Goal: Transaction & Acquisition: Purchase product/service

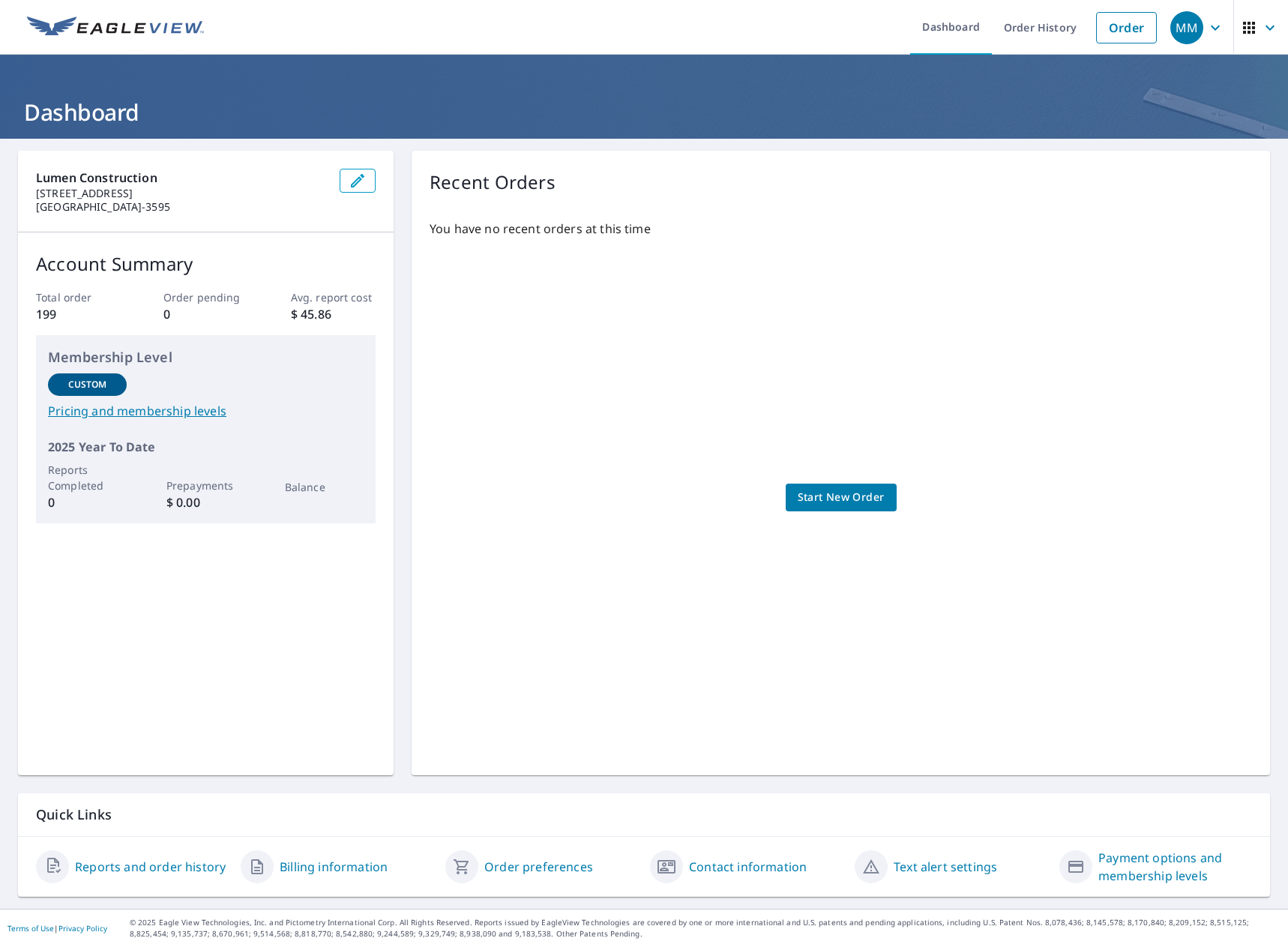
click at [205, 868] on link "Reports and order history" at bounding box center [149, 867] width 150 height 18
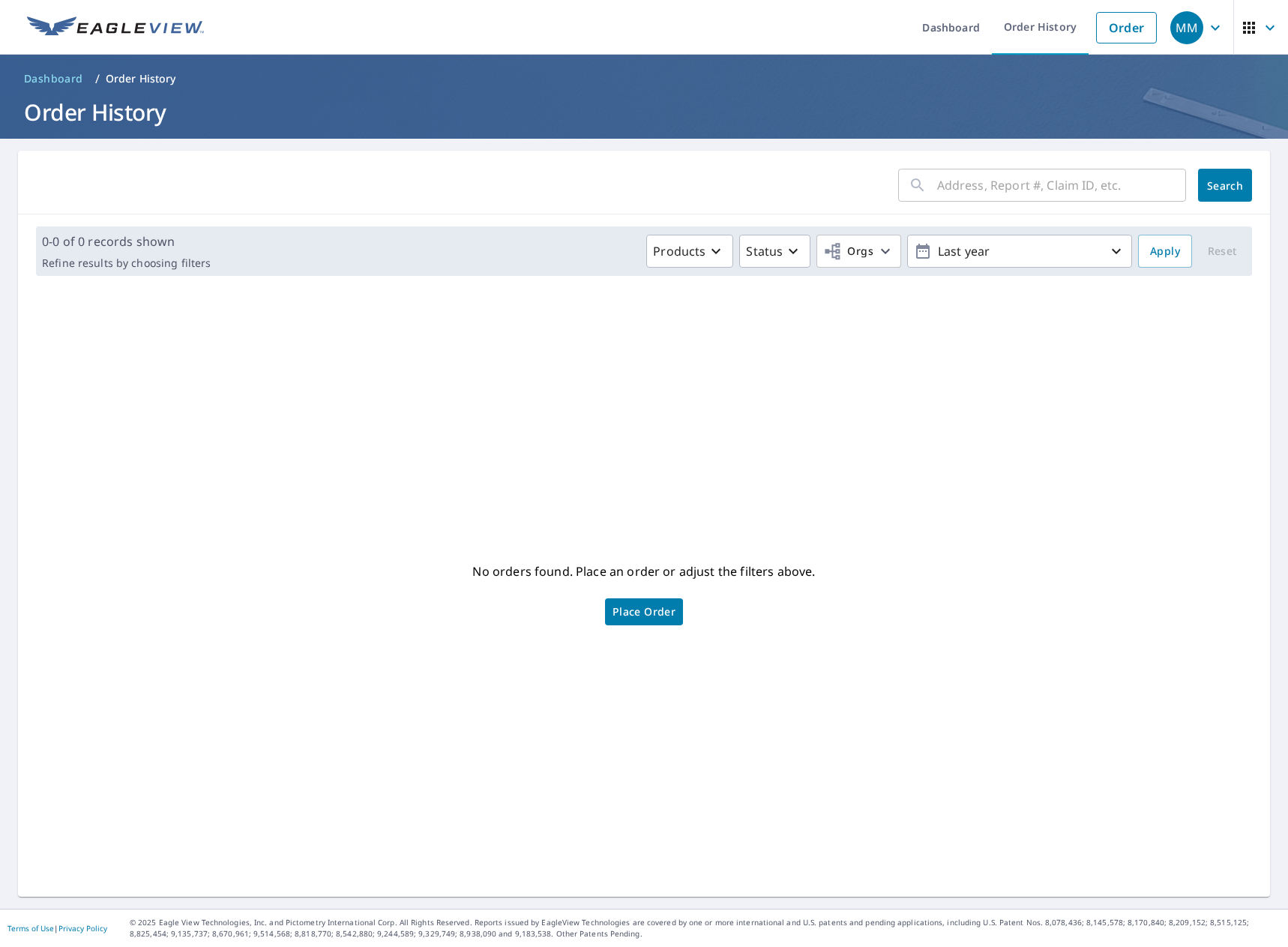
click at [975, 194] on input "text" at bounding box center [1061, 185] width 249 height 42
type input "702"
click at [1228, 193] on button "Search" at bounding box center [1225, 184] width 54 height 33
click at [963, 263] on p "Last year" at bounding box center [1018, 252] width 175 height 26
click at [1012, 428] on p "365 days" at bounding box center [1010, 425] width 50 height 18
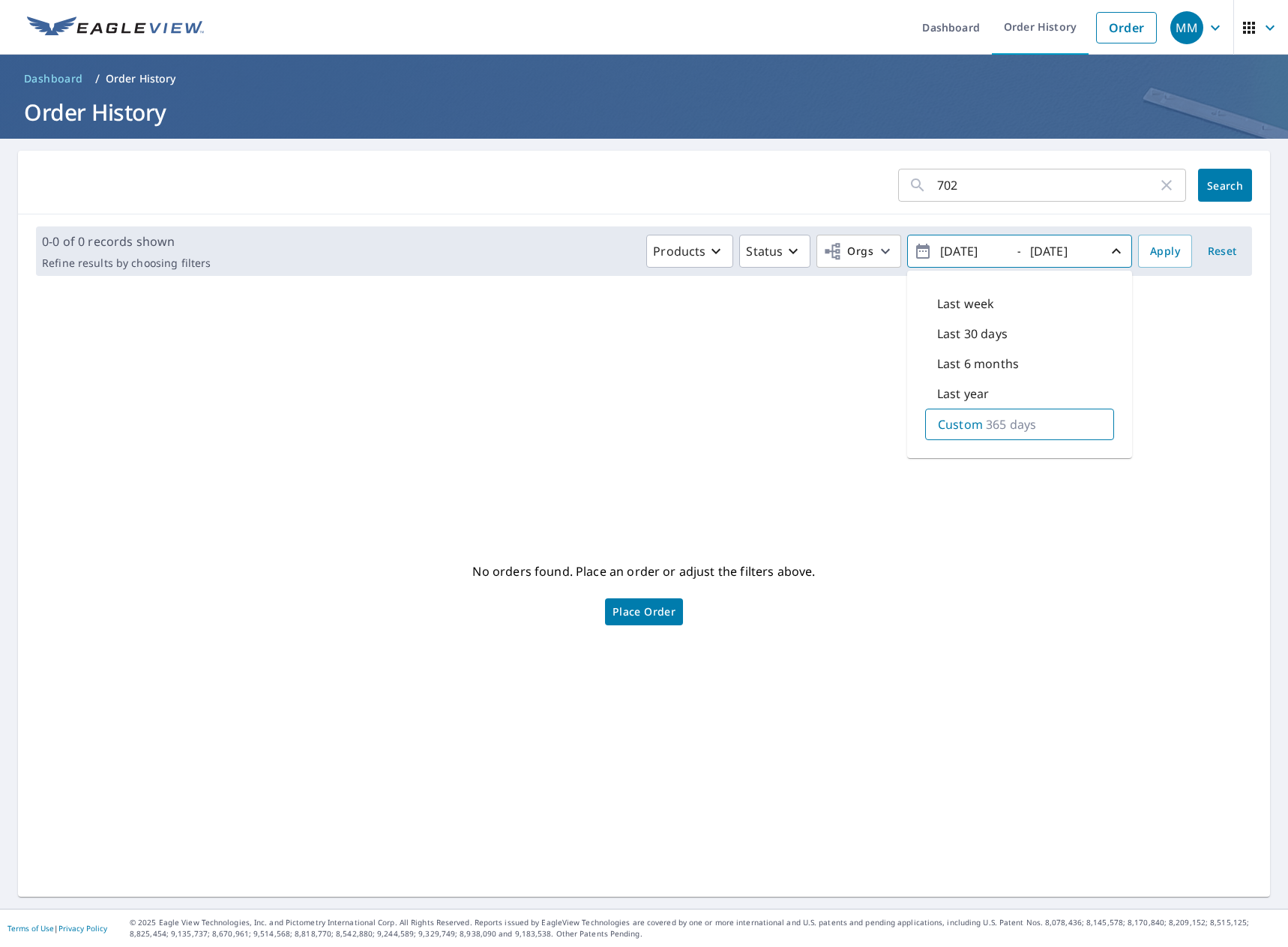
click at [1107, 254] on icon "button" at bounding box center [1116, 251] width 18 height 18
click at [955, 254] on p "Custom" at bounding box center [1018, 252] width 175 height 26
click at [955, 241] on input "[DATE]" at bounding box center [972, 251] width 74 height 24
click at [895, 320] on div "No orders found. Place an order or adjust the filters above. Place Order" at bounding box center [644, 592] width 1227 height 585
click at [696, 249] on p "Products" at bounding box center [678, 251] width 52 height 18
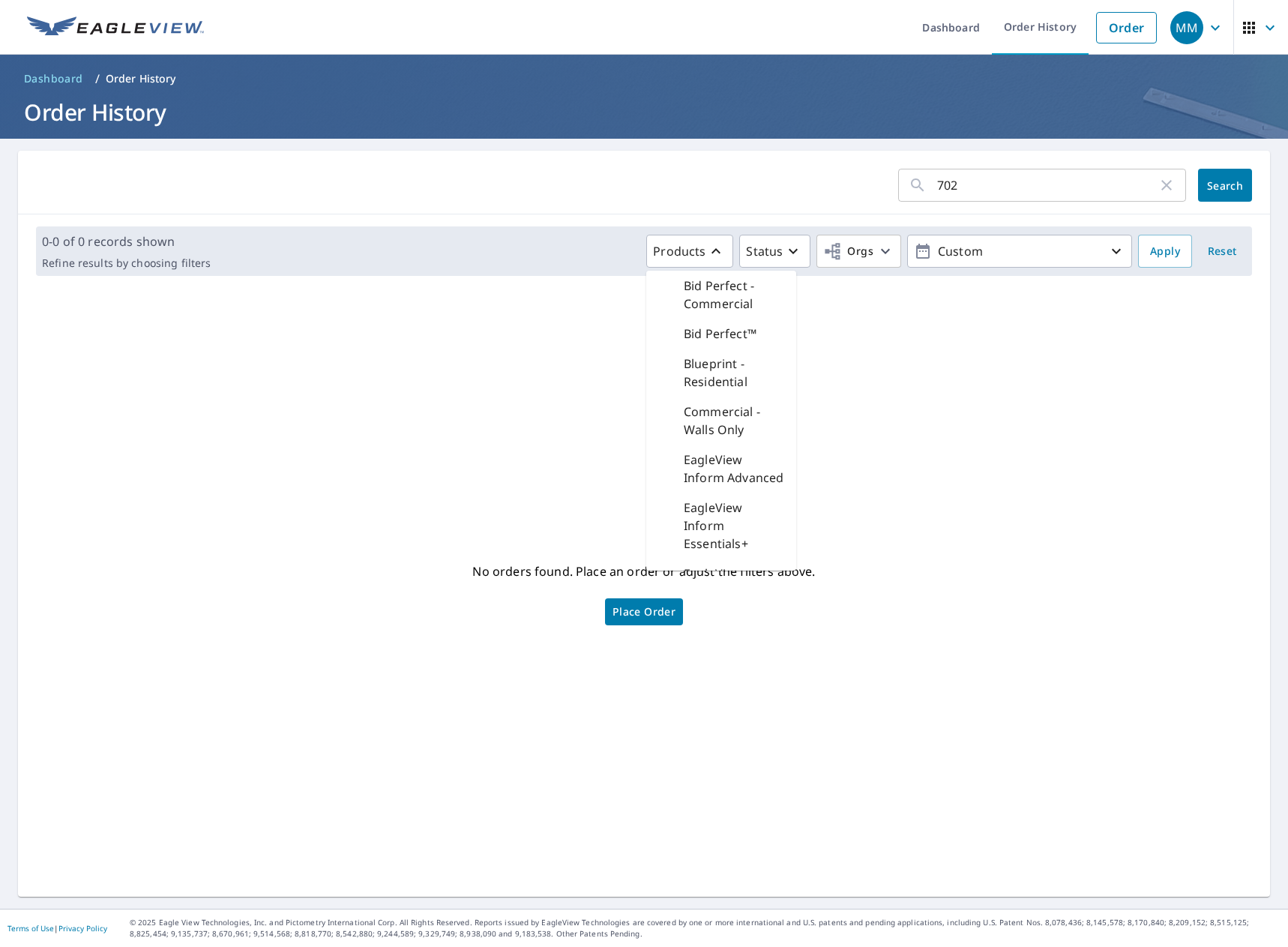
click at [696, 249] on p "Products" at bounding box center [678, 251] width 52 height 18
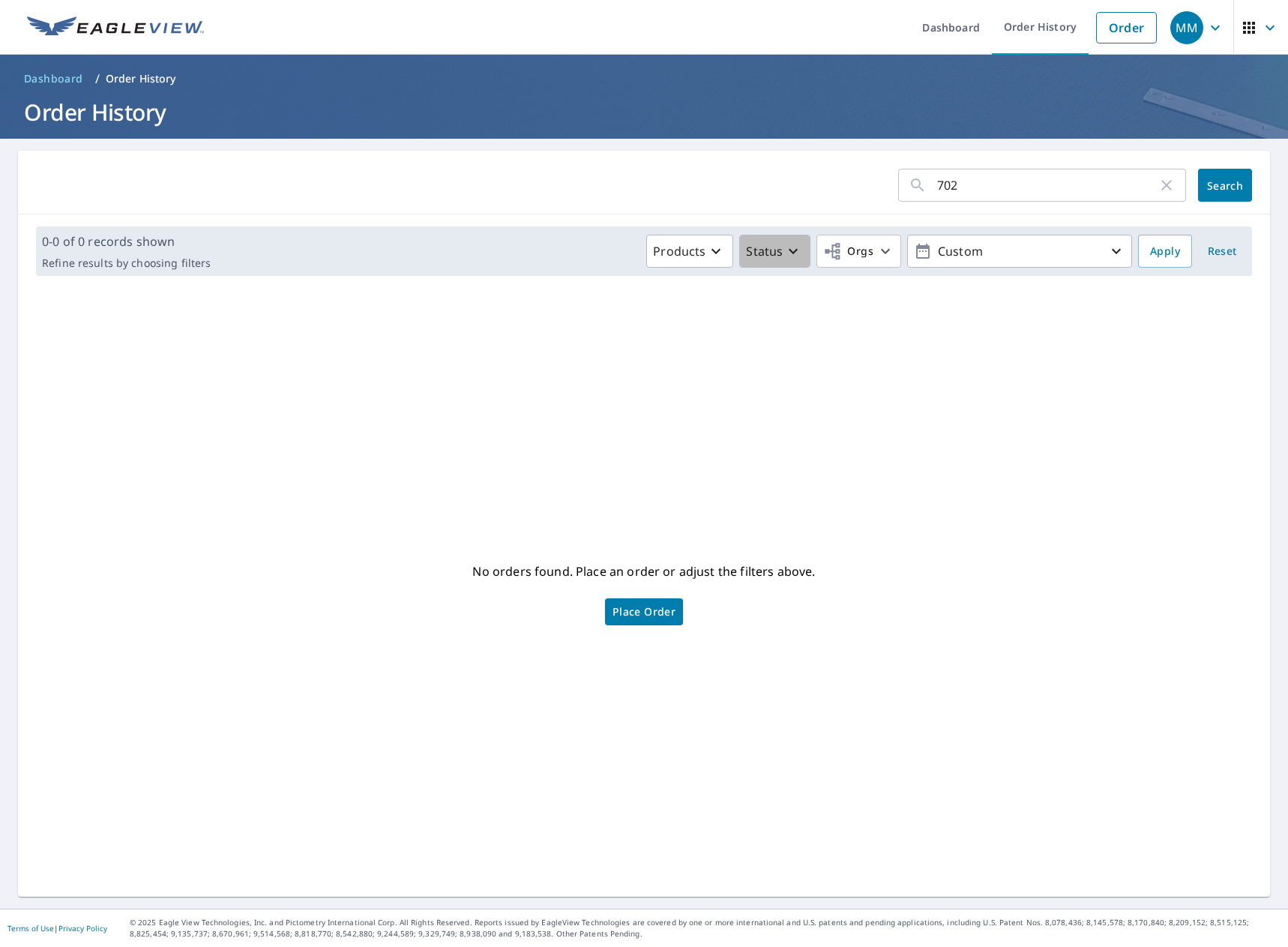
click at [794, 253] on button "Status" at bounding box center [775, 251] width 71 height 33
click at [844, 251] on span "Orgs" at bounding box center [847, 252] width 50 height 19
click at [914, 255] on icon "button" at bounding box center [922, 251] width 18 height 18
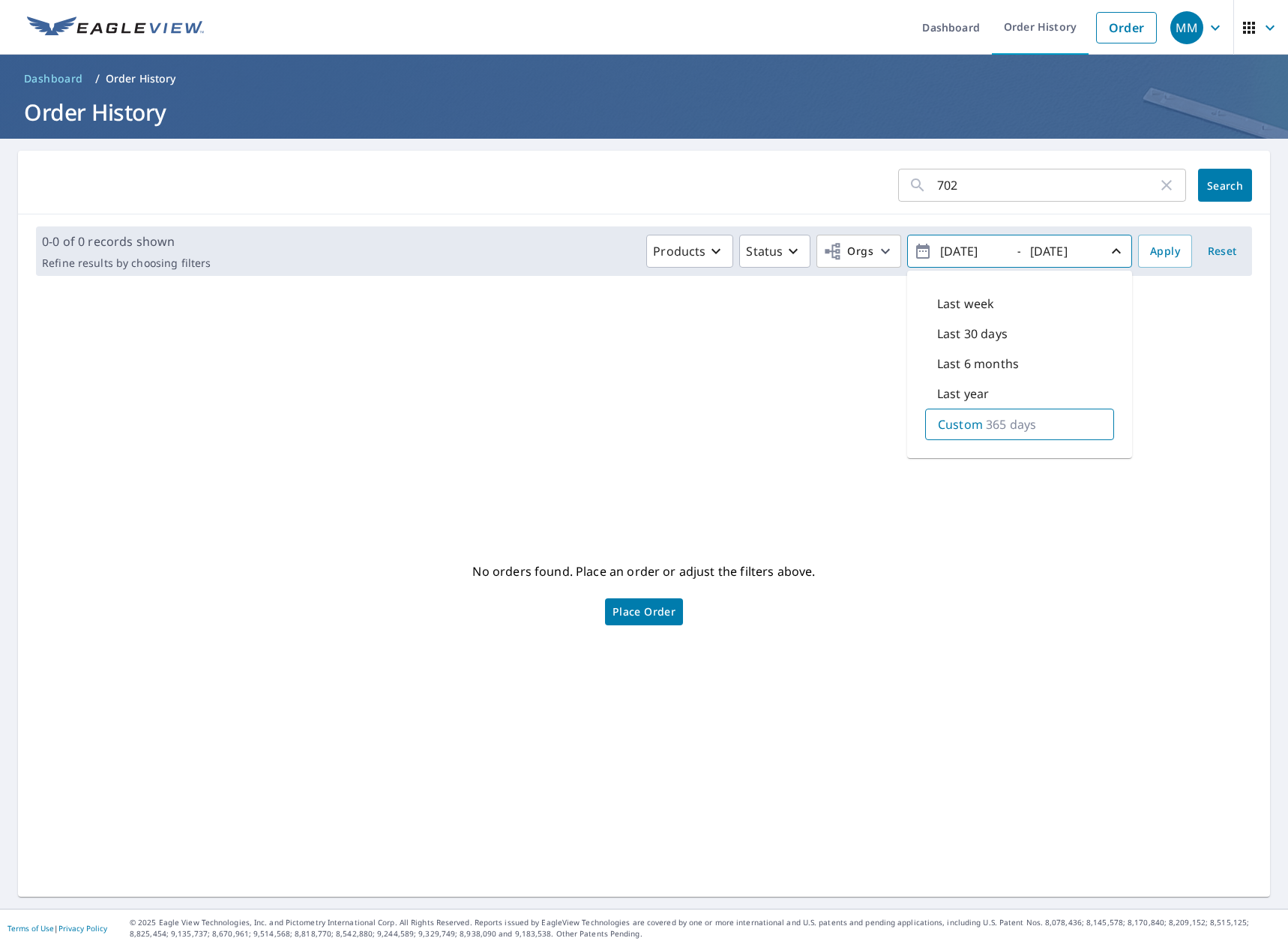
drag, startPoint x: 1148, startPoint y: 341, endPoint x: 1145, endPoint y: 305, distance: 36.1
click at [1148, 341] on div "No orders found. Place an order or adjust the filters above. Place Order" at bounding box center [644, 592] width 1227 height 585
click at [840, 255] on span "Orgs" at bounding box center [847, 252] width 50 height 19
click at [975, 167] on input "702" at bounding box center [1047, 185] width 220 height 42
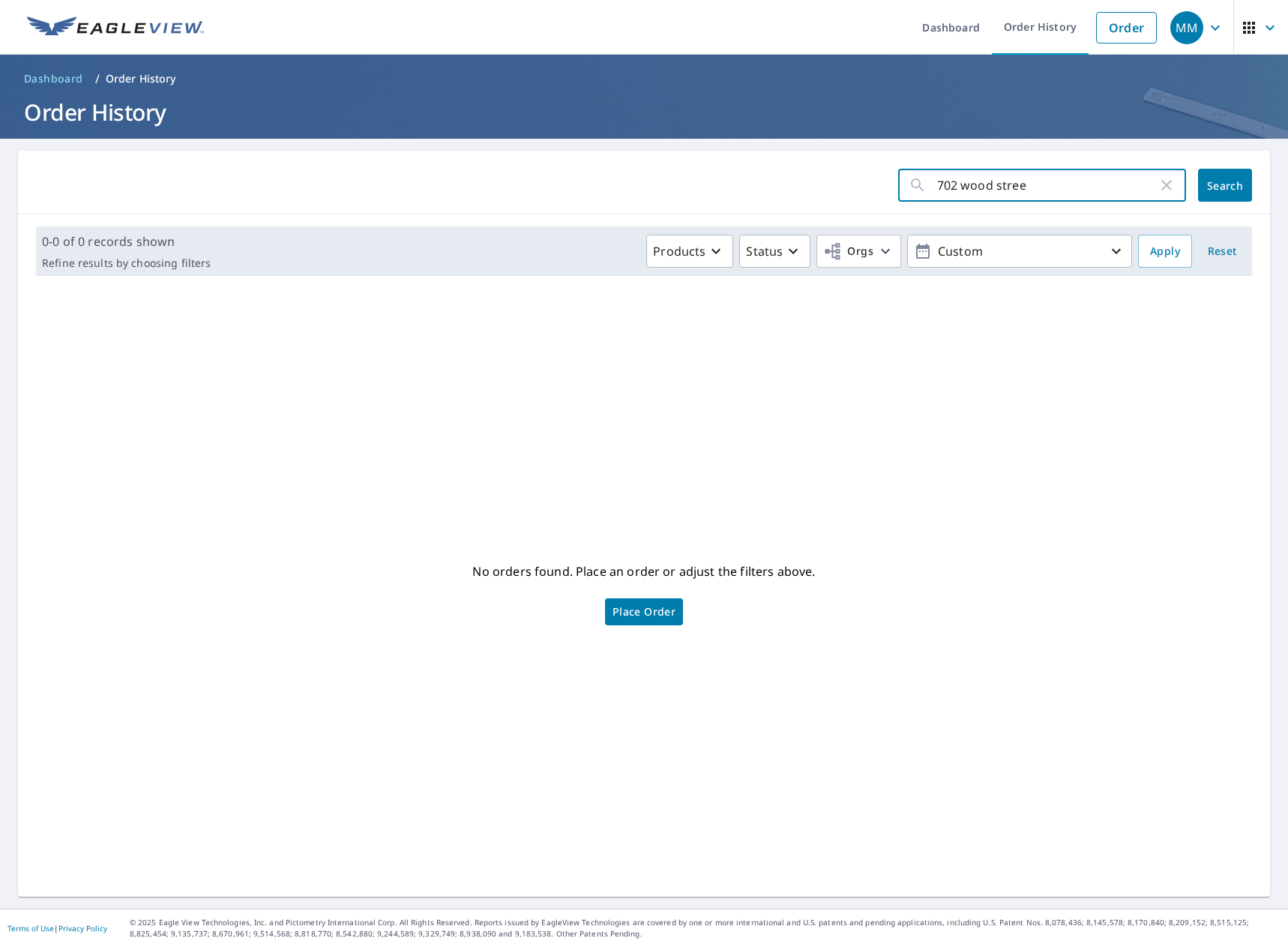
type input "[STREET_ADDRESS]"
click button "Search" at bounding box center [1225, 184] width 54 height 33
click at [42, 78] on span "Dashboard" at bounding box center [53, 79] width 60 height 15
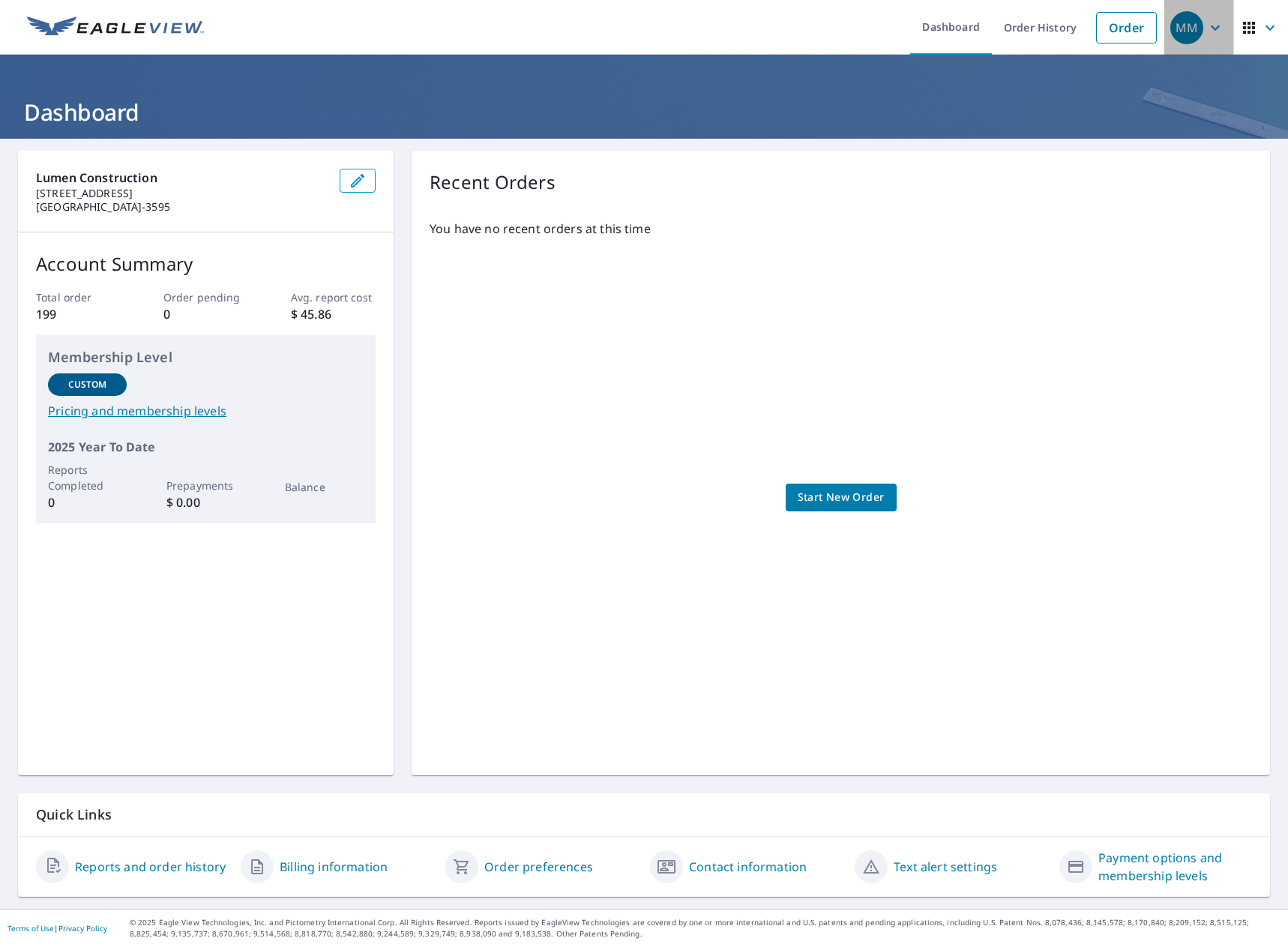
click at [1206, 25] on icon "button" at bounding box center [1214, 27] width 18 height 18
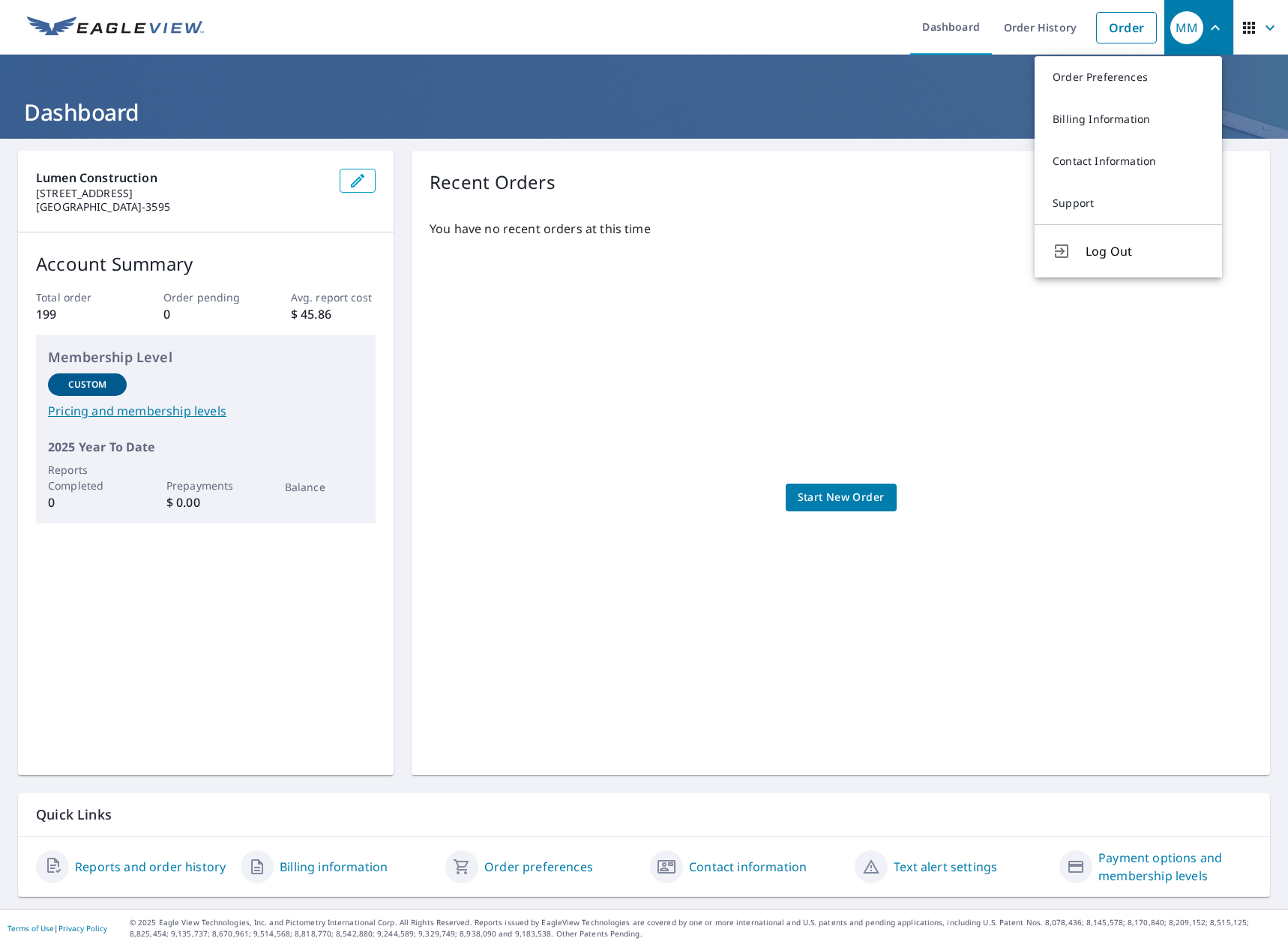
click at [992, 148] on div "Lumen Construction [STREET_ADDRESS] Account Summary Total order 199 Order pendi…" at bounding box center [644, 524] width 1288 height 770
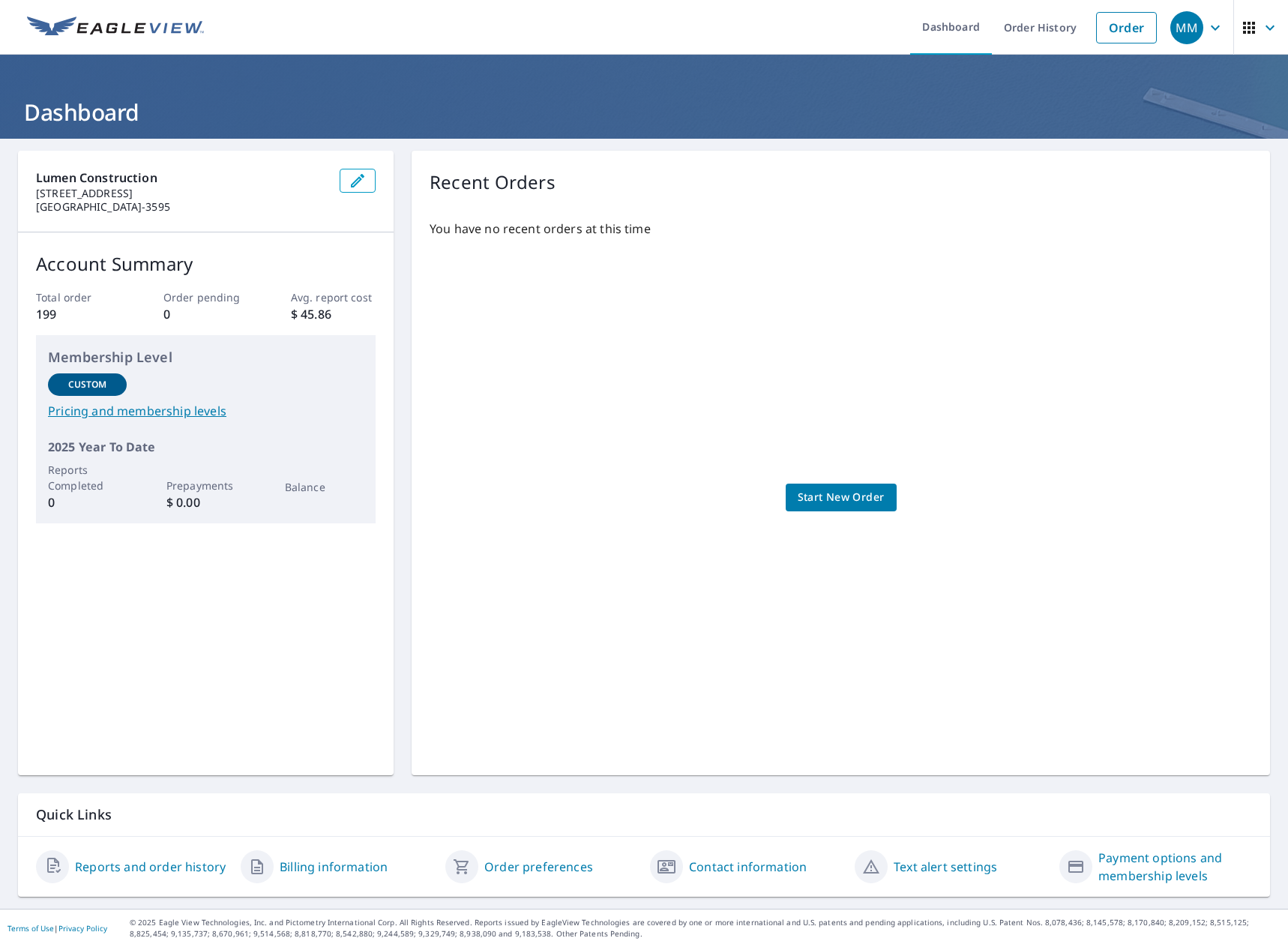
click at [1249, 22] on span "button" at bounding box center [1261, 27] width 42 height 36
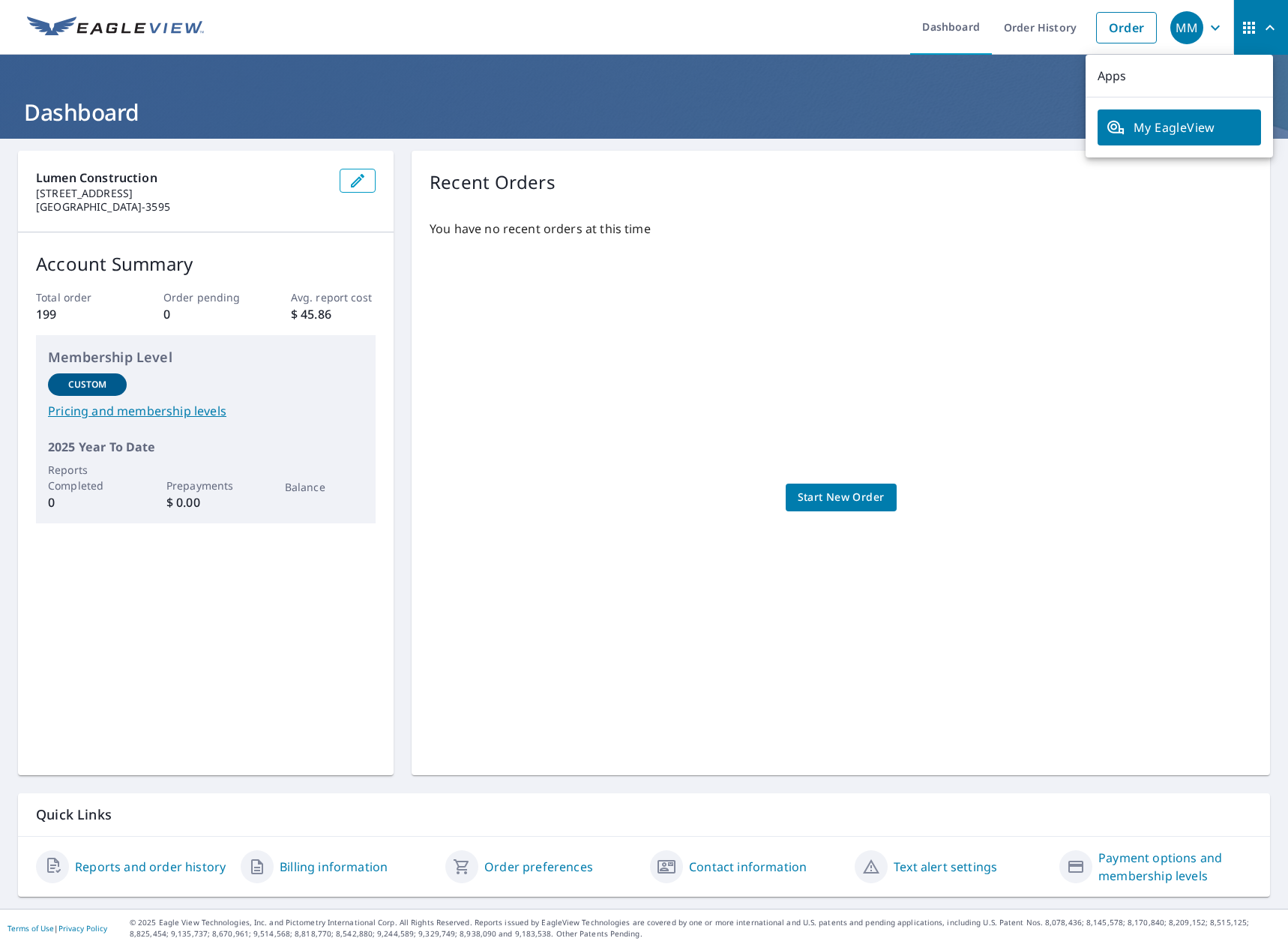
click at [1249, 22] on span "button" at bounding box center [1261, 27] width 42 height 36
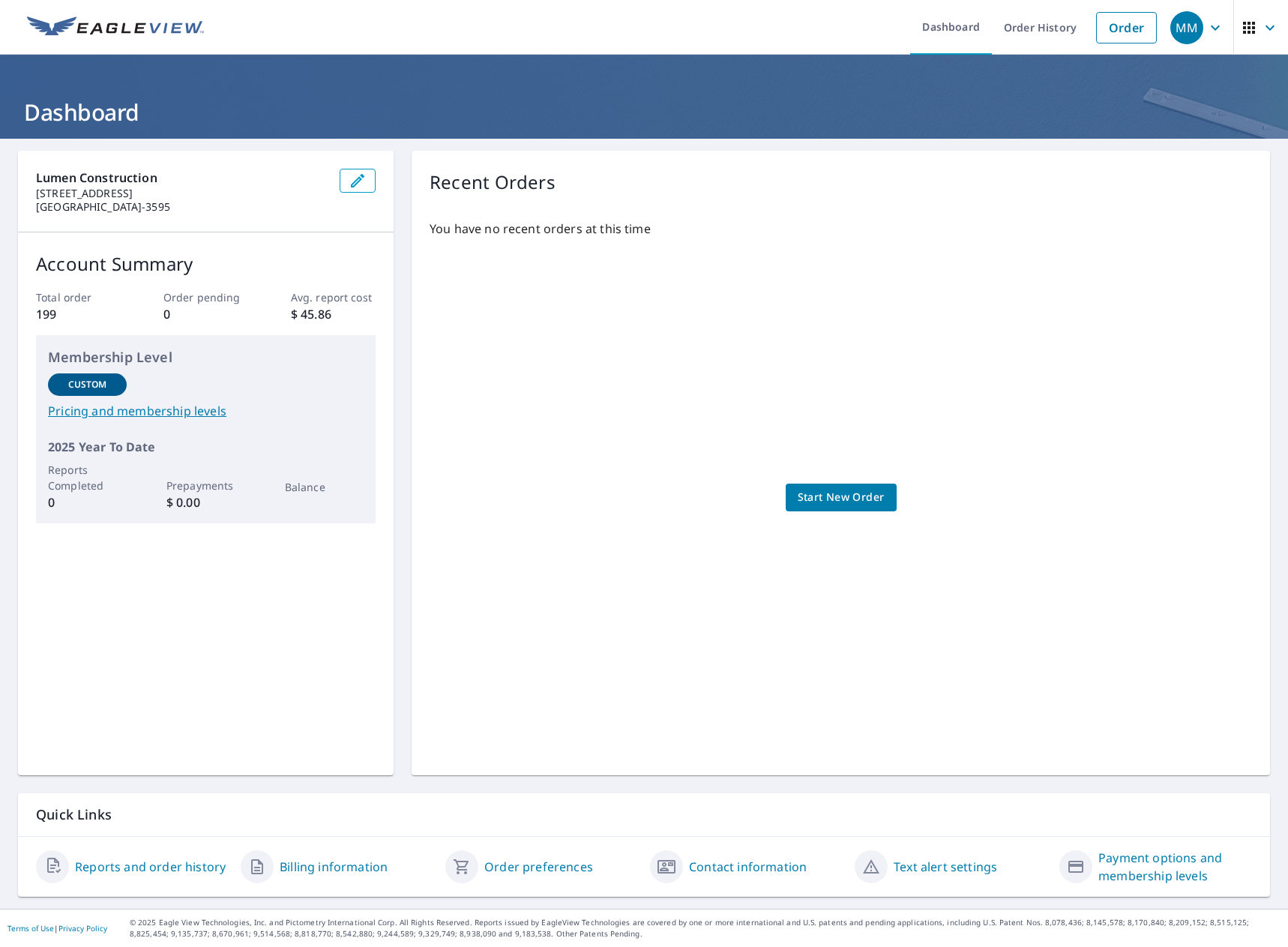
click at [1111, 25] on link "Order" at bounding box center [1126, 27] width 61 height 31
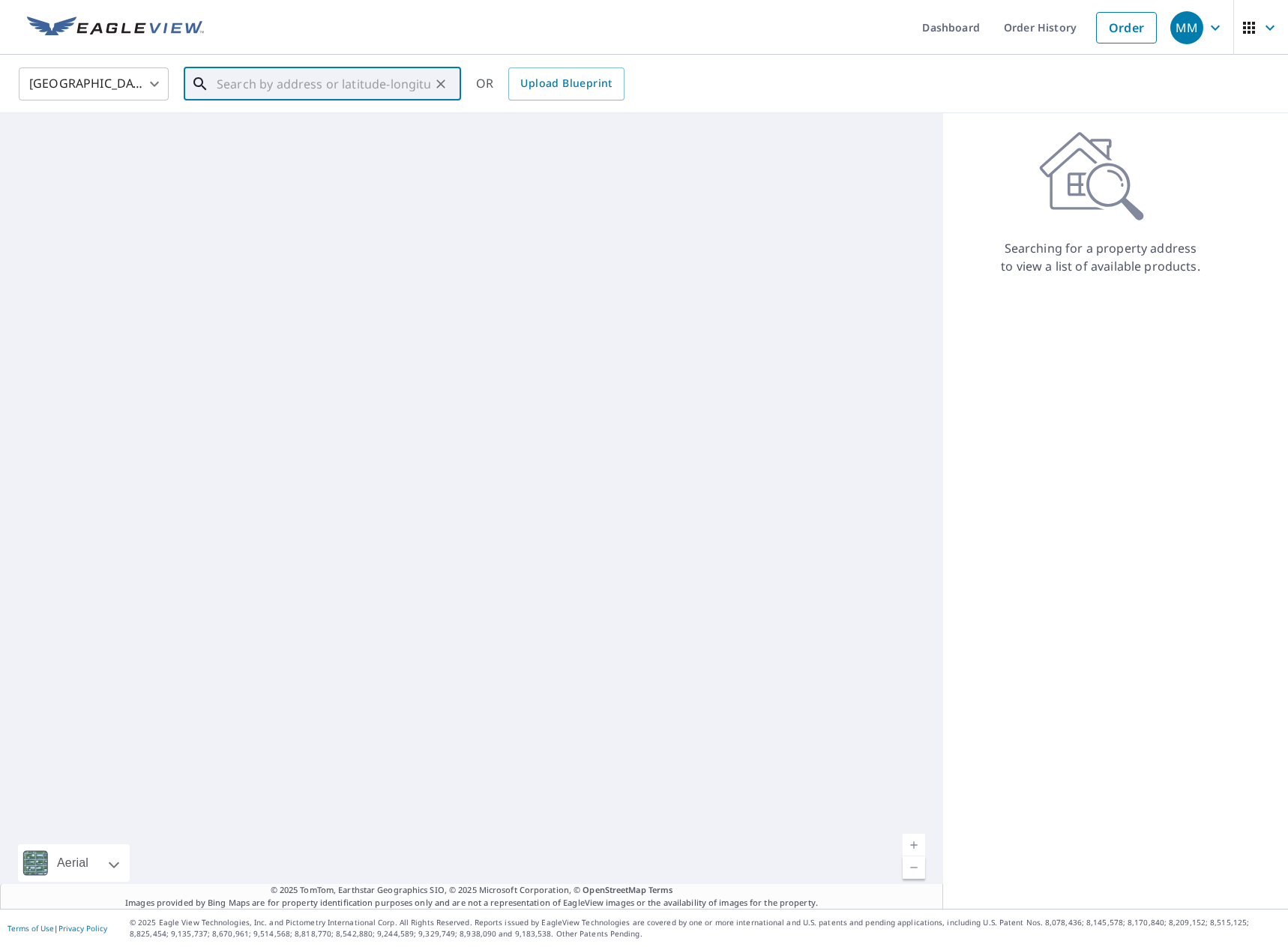
click at [317, 75] on input "text" at bounding box center [323, 84] width 214 height 42
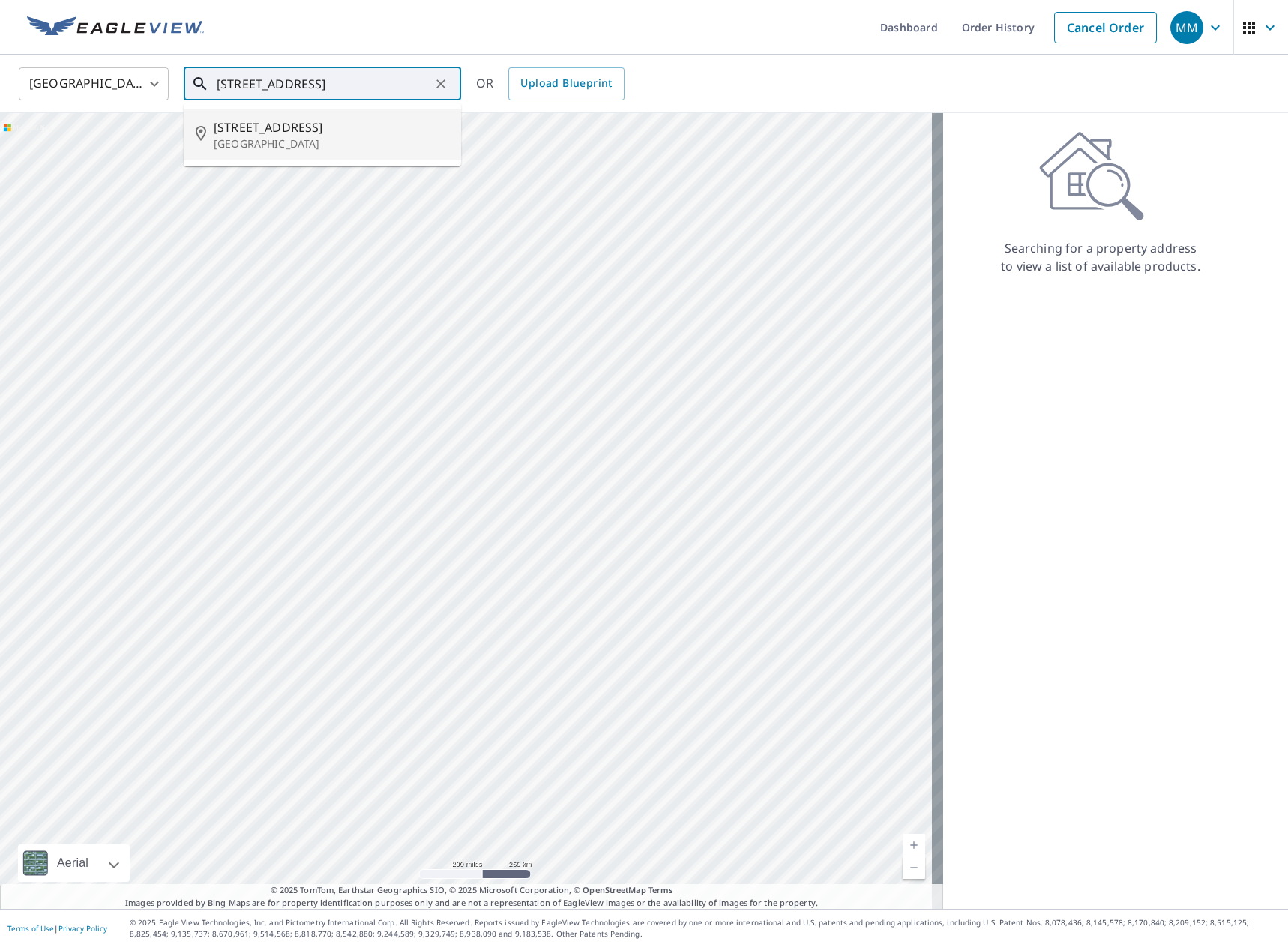
click at [298, 118] on span "[STREET_ADDRESS]" at bounding box center [331, 127] width 235 height 18
type input "[STREET_ADDRESS]"
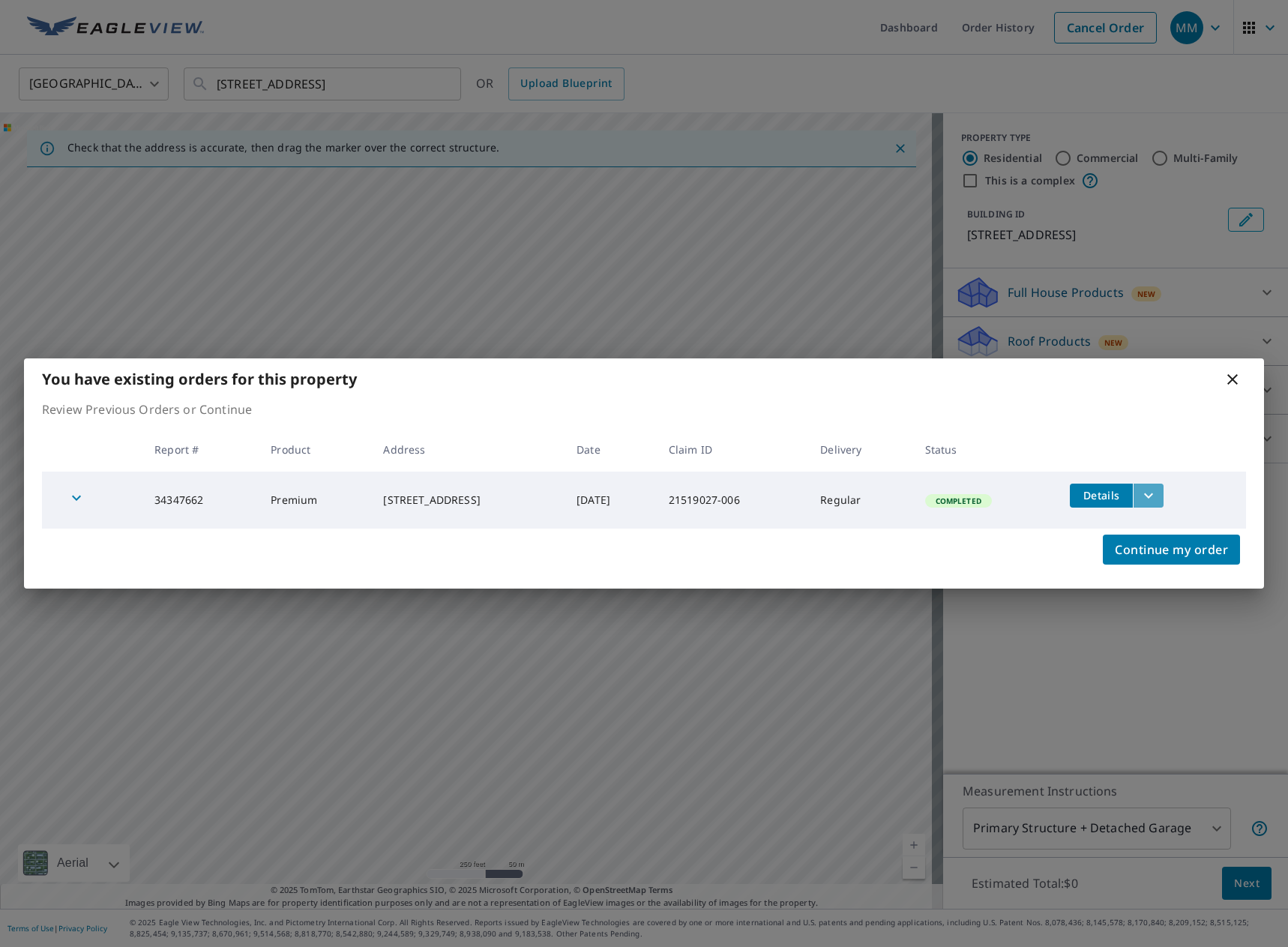
click at [1153, 501] on icon "filesDropdownBtn-34347662" at bounding box center [1148, 495] width 18 height 18
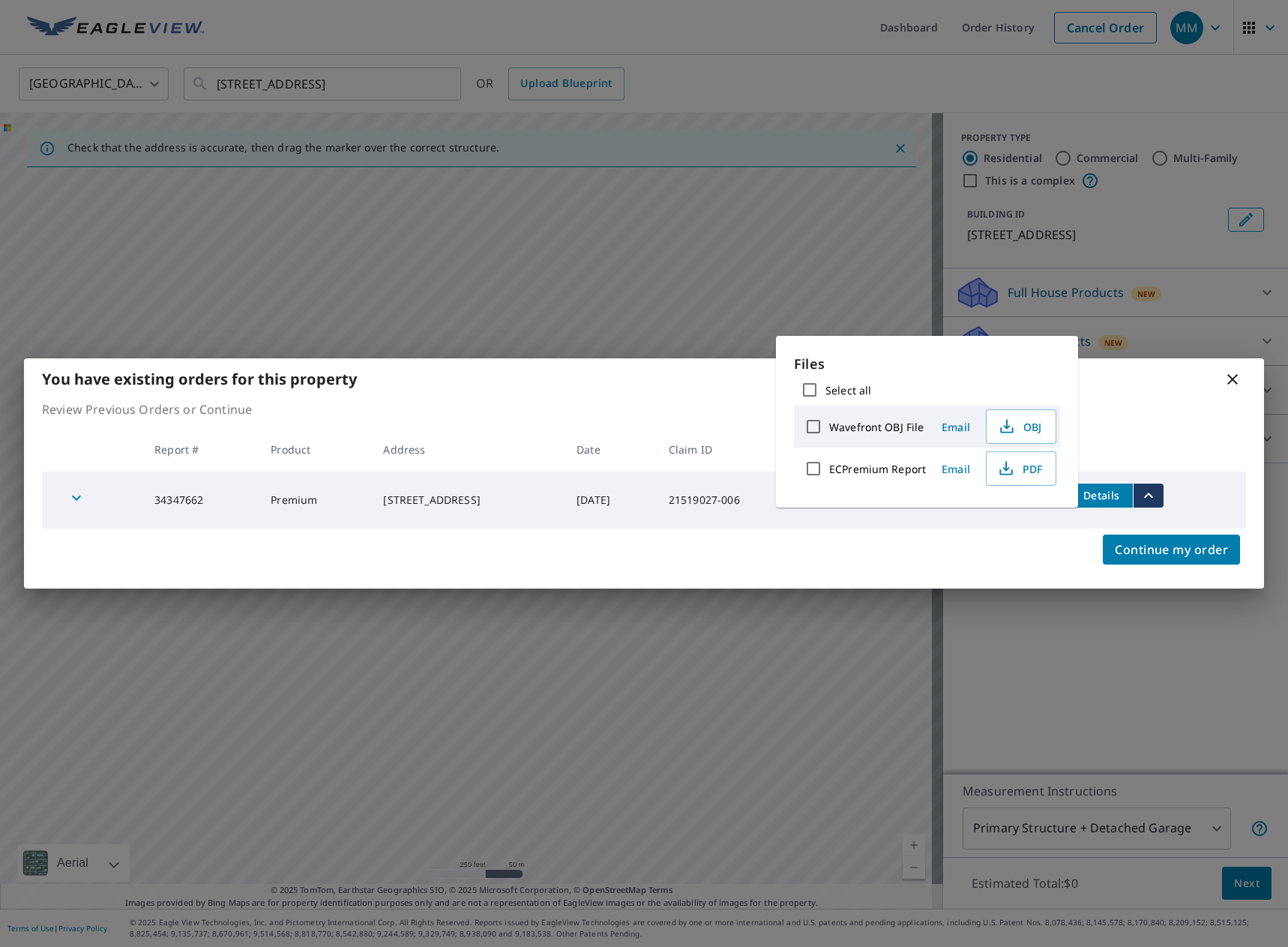
click at [814, 390] on input "Select all" at bounding box center [809, 390] width 31 height 31
checkbox input "true"
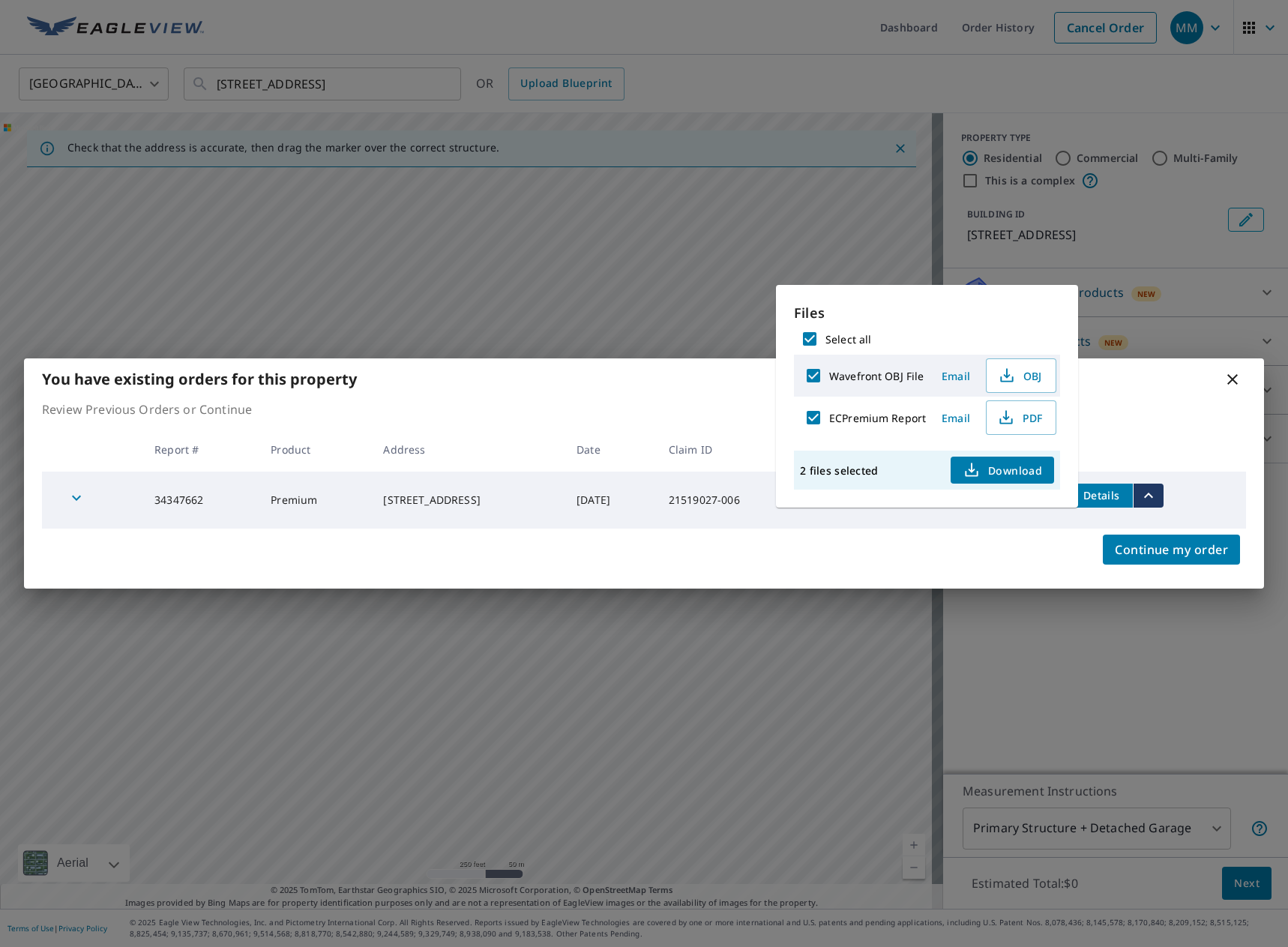
click at [979, 471] on icon "button" at bounding box center [971, 470] width 18 height 18
